Goal: Use online tool/utility

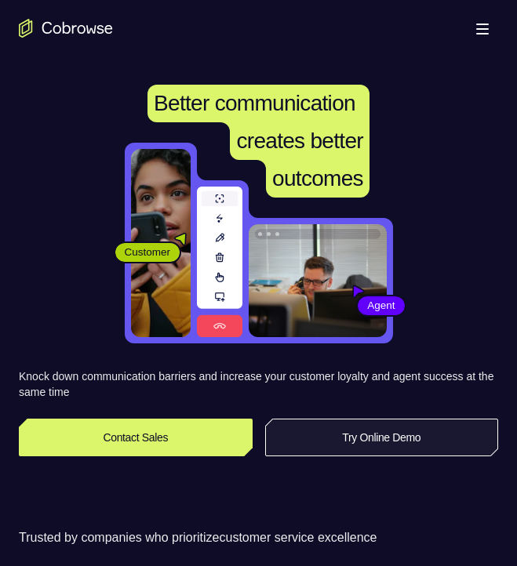
click at [354, 430] on link "Try Online Demo" at bounding box center [382, 438] width 234 height 38
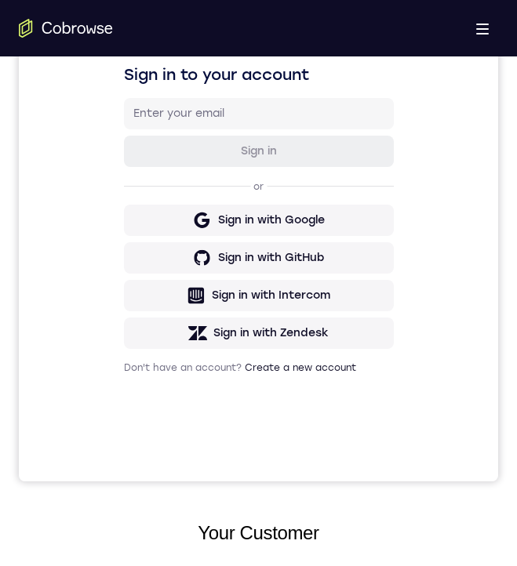
scroll to position [725, 0]
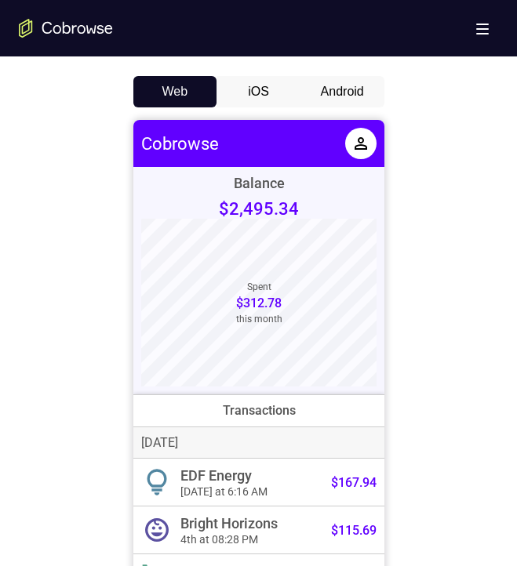
click at [351, 79] on button "Android" at bounding box center [342, 91] width 84 height 31
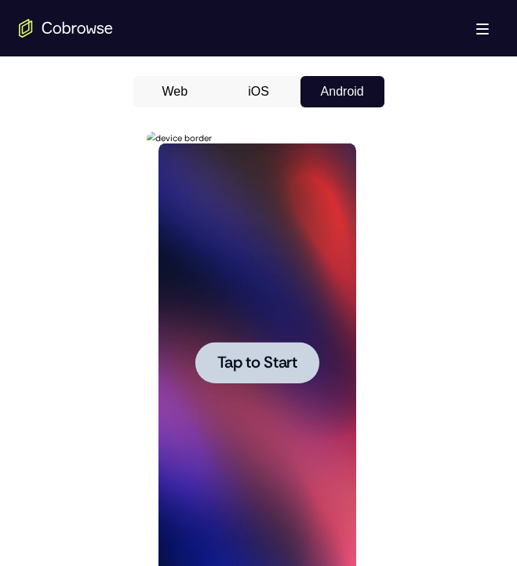
scroll to position [0, 0]
click at [258, 365] on span "Tap to Start" at bounding box center [257, 363] width 80 height 16
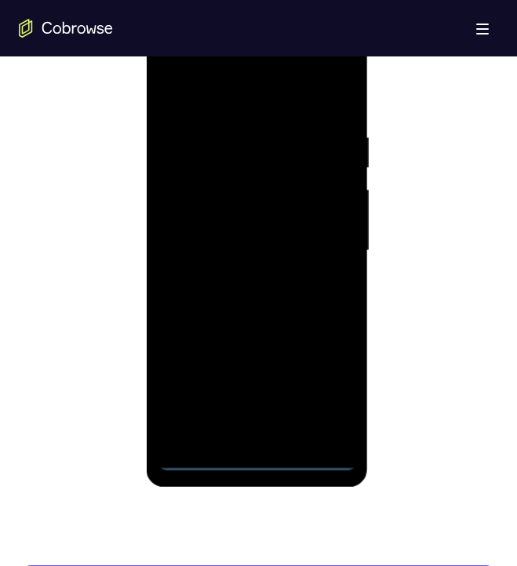
scroll to position [845, 0]
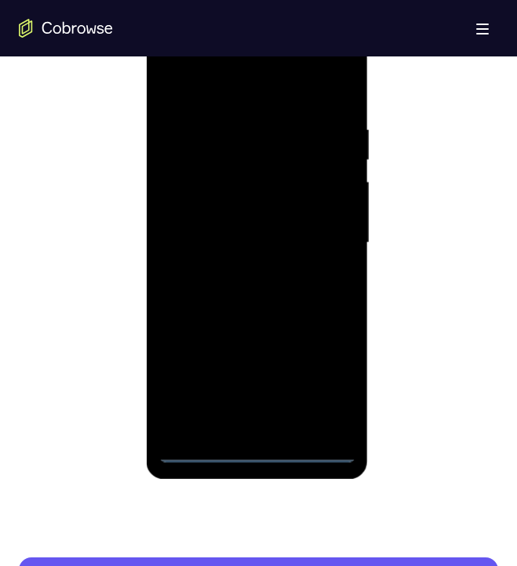
click at [263, 443] on div at bounding box center [257, 243] width 198 height 439
click at [252, 451] on div at bounding box center [257, 243] width 198 height 439
click at [332, 384] on div at bounding box center [257, 243] width 198 height 439
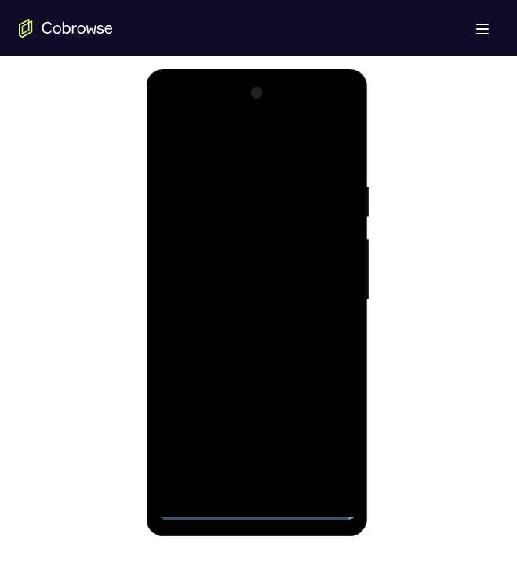
click at [288, 141] on div at bounding box center [257, 300] width 198 height 439
click at [325, 295] on div at bounding box center [257, 300] width 198 height 439
click at [236, 328] on div at bounding box center [257, 300] width 198 height 439
click at [248, 288] on div at bounding box center [257, 300] width 198 height 439
click at [256, 260] on div at bounding box center [257, 300] width 198 height 439
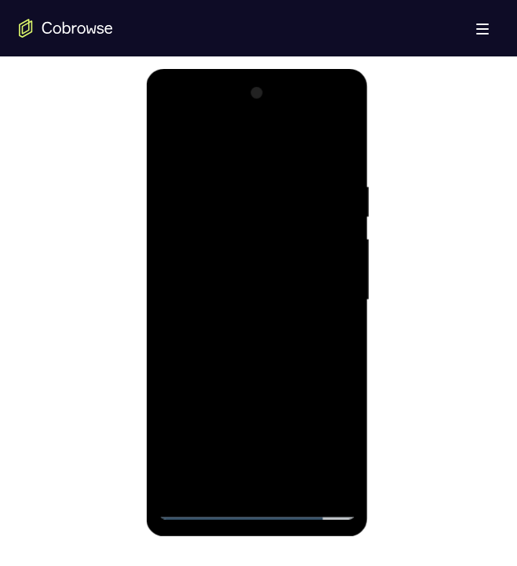
click at [261, 301] on div at bounding box center [257, 300] width 198 height 439
click at [277, 347] on div at bounding box center [257, 300] width 198 height 439
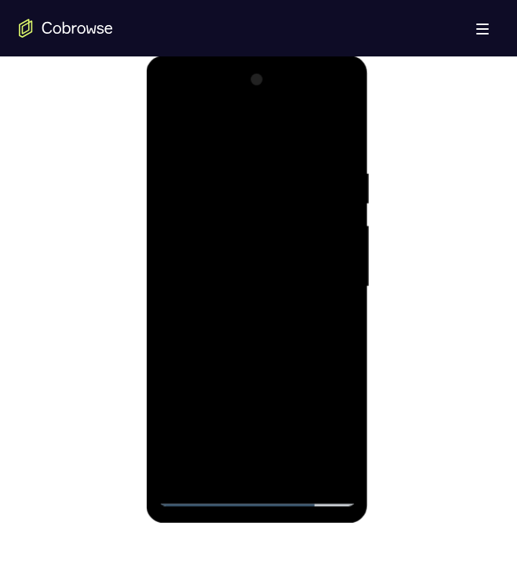
click at [310, 364] on div at bounding box center [257, 286] width 198 height 439
click at [282, 174] on div at bounding box center [257, 286] width 198 height 439
click at [320, 463] on div at bounding box center [257, 286] width 198 height 439
click at [319, 465] on div at bounding box center [257, 286] width 198 height 439
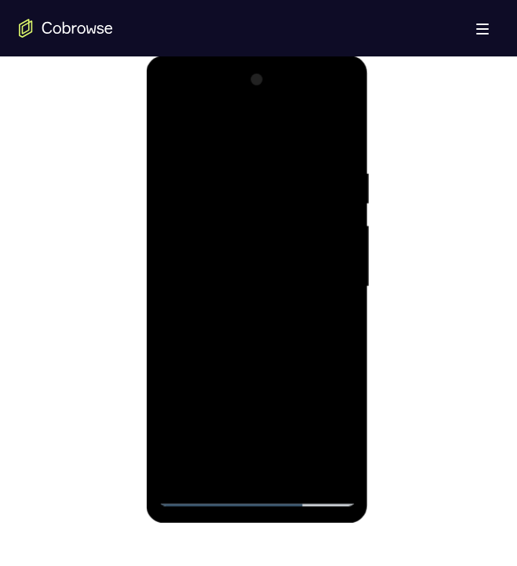
click at [333, 138] on div at bounding box center [257, 286] width 198 height 439
click at [298, 479] on div at bounding box center [257, 286] width 198 height 439
click at [232, 371] on div at bounding box center [257, 286] width 198 height 439
click at [174, 126] on div at bounding box center [257, 286] width 198 height 439
click at [222, 472] on div at bounding box center [257, 286] width 198 height 439
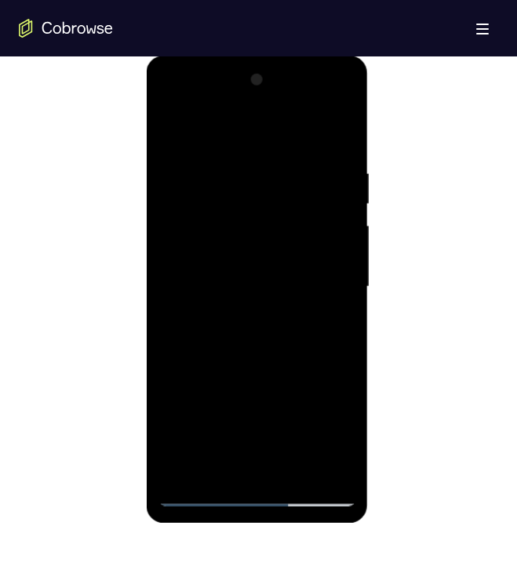
click at [283, 131] on div at bounding box center [257, 286] width 198 height 439
click at [282, 205] on div at bounding box center [257, 286] width 198 height 439
click at [185, 263] on div at bounding box center [257, 286] width 198 height 439
click at [346, 82] on div at bounding box center [257, 286] width 198 height 439
click at [174, 126] on div at bounding box center [257, 286] width 198 height 439
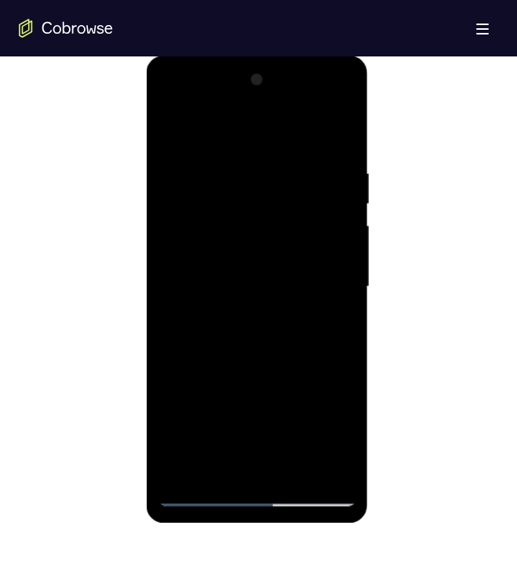
click at [341, 288] on div at bounding box center [257, 286] width 198 height 439
drag, startPoint x: 296, startPoint y: 395, endPoint x: 316, endPoint y: 304, distance: 93.0
click at [316, 304] on div at bounding box center [257, 286] width 198 height 439
click at [342, 291] on div at bounding box center [257, 286] width 198 height 439
click at [247, 325] on div at bounding box center [257, 286] width 198 height 439
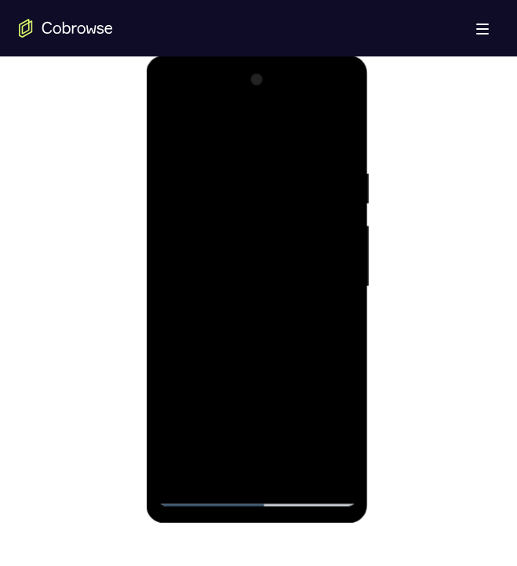
click at [171, 125] on div at bounding box center [257, 286] width 198 height 439
click at [343, 154] on div at bounding box center [257, 286] width 198 height 439
drag, startPoint x: 297, startPoint y: 285, endPoint x: 329, endPoint y: 189, distance: 100.9
click at [329, 188] on div at bounding box center [257, 286] width 198 height 439
drag, startPoint x: 246, startPoint y: 333, endPoint x: 261, endPoint y: 218, distance: 116.2
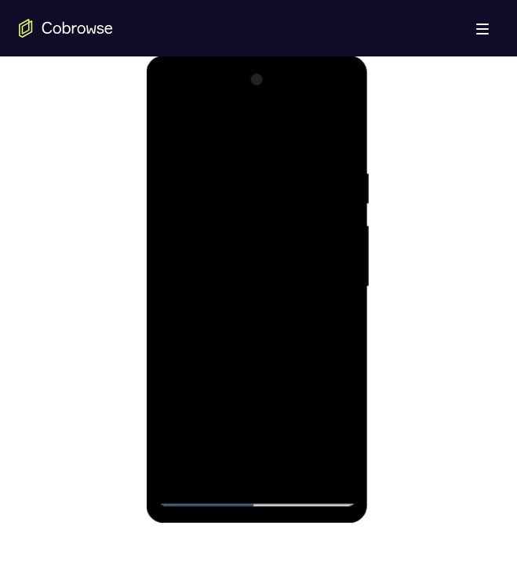
click at [261, 218] on div at bounding box center [257, 286] width 198 height 439
drag, startPoint x: 261, startPoint y: 385, endPoint x: 277, endPoint y: 280, distance: 106.2
click at [277, 279] on div at bounding box center [257, 286] width 198 height 439
click at [183, 467] on div at bounding box center [257, 286] width 198 height 439
drag, startPoint x: 298, startPoint y: 169, endPoint x: 223, endPoint y: 162, distance: 75.5
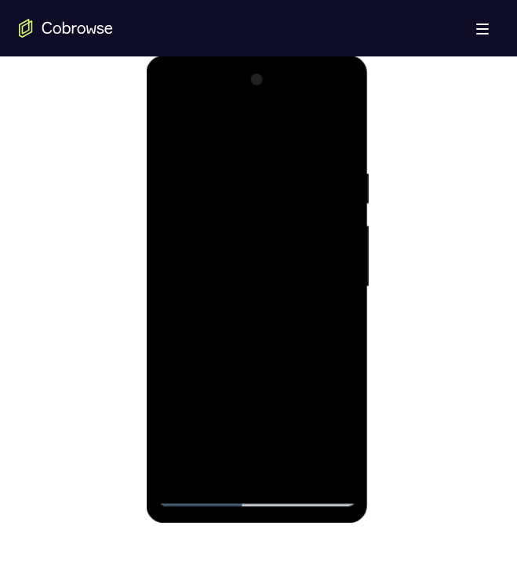
click at [221, 162] on div at bounding box center [257, 286] width 198 height 439
drag, startPoint x: 311, startPoint y: 167, endPoint x: 213, endPoint y: 180, distance: 98.8
click at [213, 180] on div at bounding box center [257, 286] width 198 height 439
drag, startPoint x: 314, startPoint y: 172, endPoint x: 192, endPoint y: 194, distance: 124.2
click at [192, 195] on div at bounding box center [257, 286] width 198 height 439
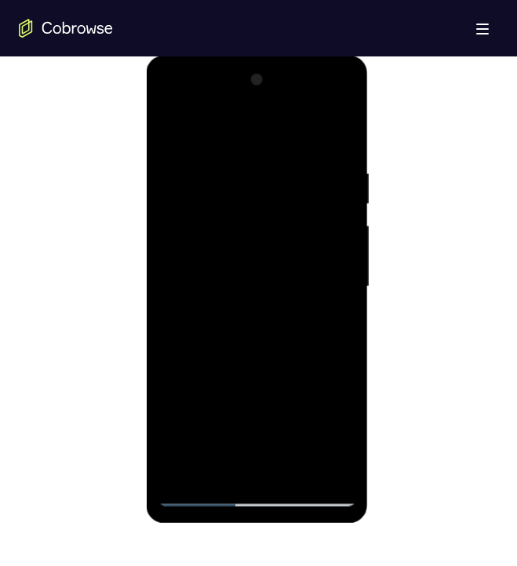
drag, startPoint x: 321, startPoint y: 168, endPoint x: 192, endPoint y: 176, distance: 129.6
click at [192, 176] on div at bounding box center [257, 286] width 198 height 439
drag, startPoint x: 314, startPoint y: 163, endPoint x: 209, endPoint y: 172, distance: 106.2
click at [209, 172] on div at bounding box center [257, 286] width 198 height 439
drag, startPoint x: 296, startPoint y: 165, endPoint x: 230, endPoint y: 169, distance: 66.0
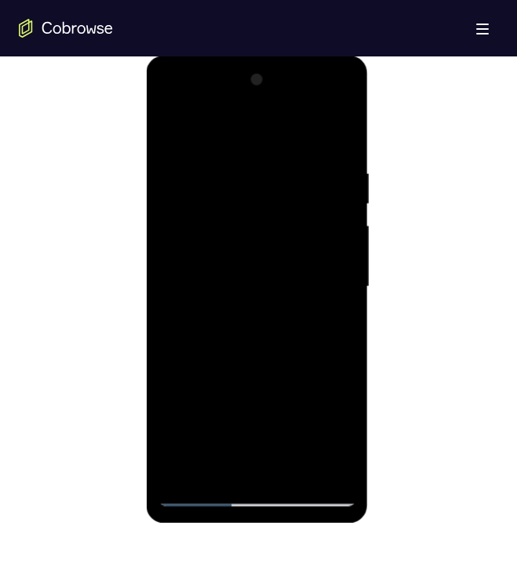
click at [230, 169] on div at bounding box center [257, 286] width 198 height 439
drag, startPoint x: 316, startPoint y: 161, endPoint x: 203, endPoint y: 156, distance: 113.0
click at [203, 156] on div at bounding box center [257, 286] width 198 height 439
click at [263, 159] on div at bounding box center [257, 286] width 198 height 439
click at [361, 292] on div at bounding box center [258, 289] width 222 height 467
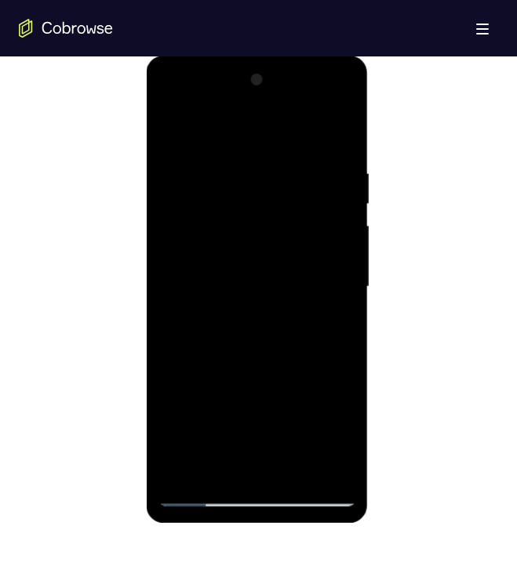
drag, startPoint x: 346, startPoint y: 287, endPoint x: 517, endPoint y: 343, distance: 179.0
click at [346, 287] on div at bounding box center [257, 286] width 198 height 439
click at [317, 223] on div at bounding box center [257, 286] width 198 height 439
